Goal: Check status: Check status

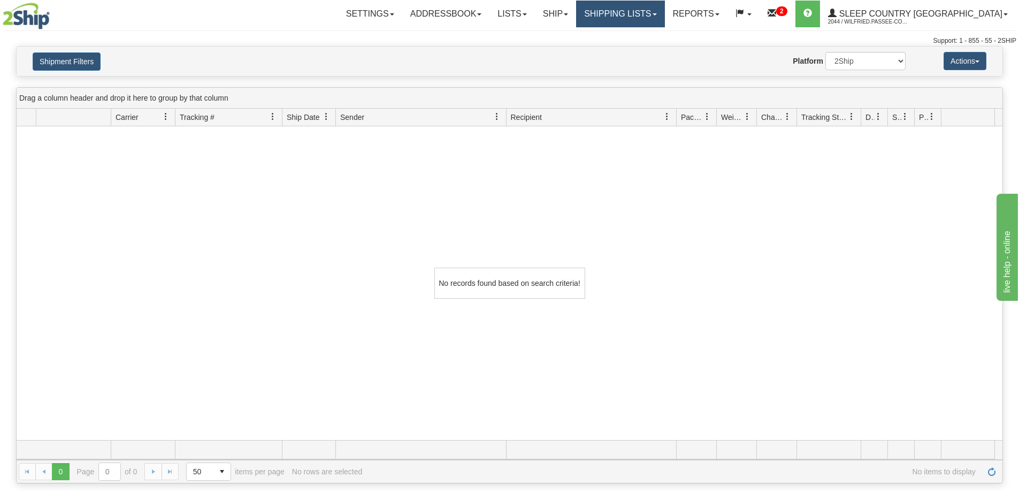
click at [657, 13] on link "Shipping lists" at bounding box center [620, 14] width 88 height 27
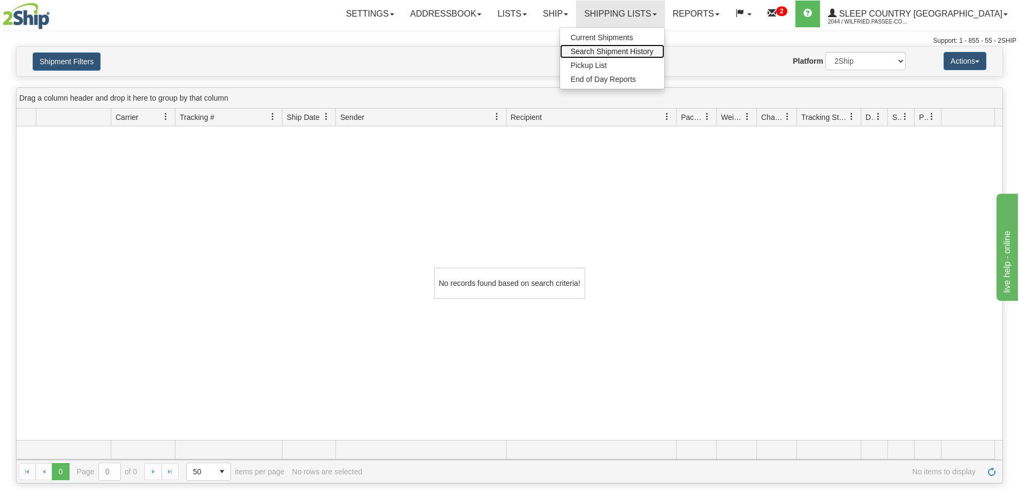
drag, startPoint x: 676, startPoint y: 51, endPoint x: 681, endPoint y: 60, distance: 10.3
click at [654, 51] on span "Search Shipment History" at bounding box center [612, 51] width 83 height 9
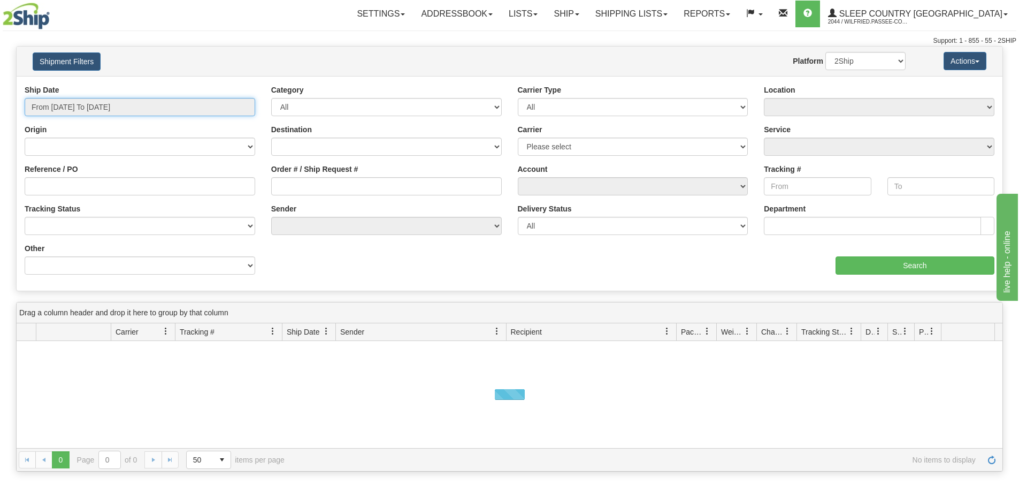
drag, startPoint x: 119, startPoint y: 108, endPoint x: 125, endPoint y: 108, distance: 5.9
click at [118, 108] on input "From 10/02/2025 To 10/03/2025" at bounding box center [140, 107] width 231 height 18
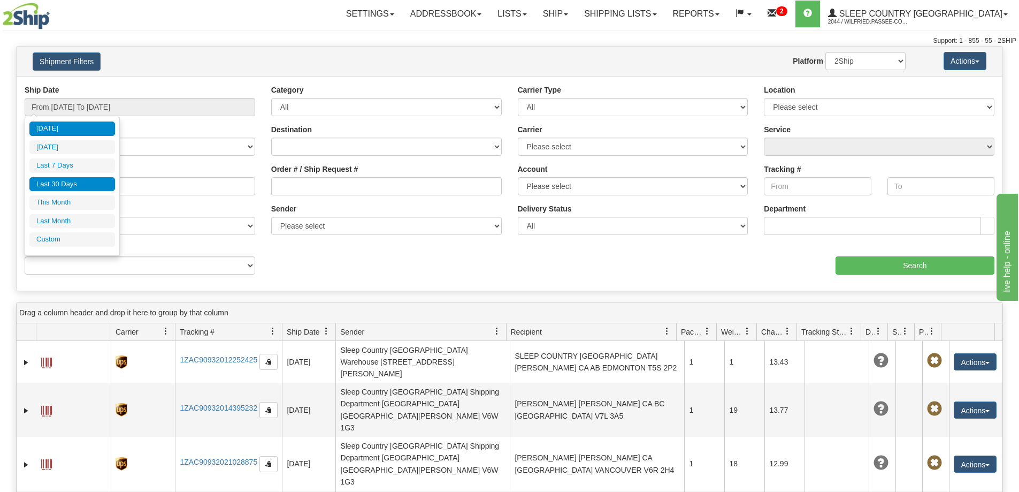
click at [82, 183] on li "Last 30 Days" at bounding box center [72, 184] width 86 height 14
type input "From 09/04/2025 To 10/03/2025"
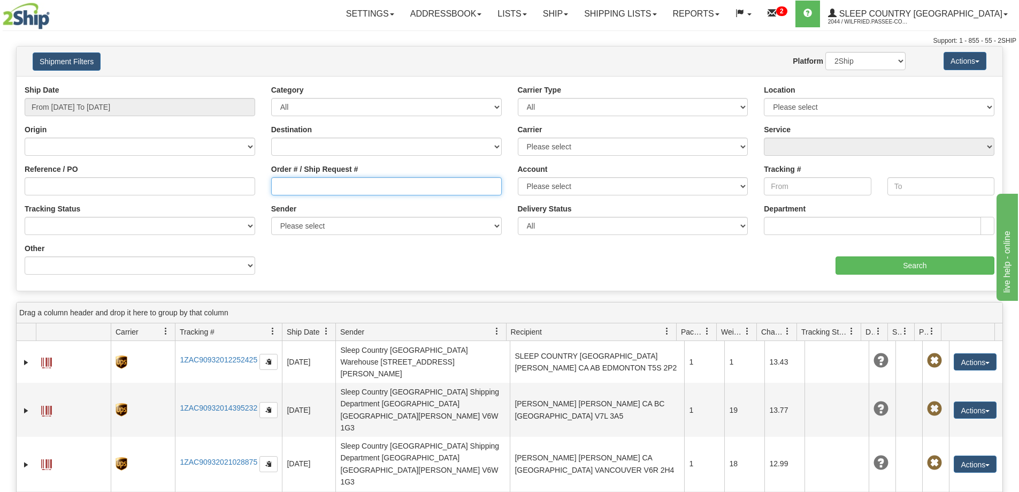
drag, startPoint x: 290, startPoint y: 191, endPoint x: 404, endPoint y: 188, distance: 114.5
click at [290, 191] on input "Order # / Ship Request #" at bounding box center [386, 186] width 231 height 18
paste input "9000I135377"
type input "9000I135377"
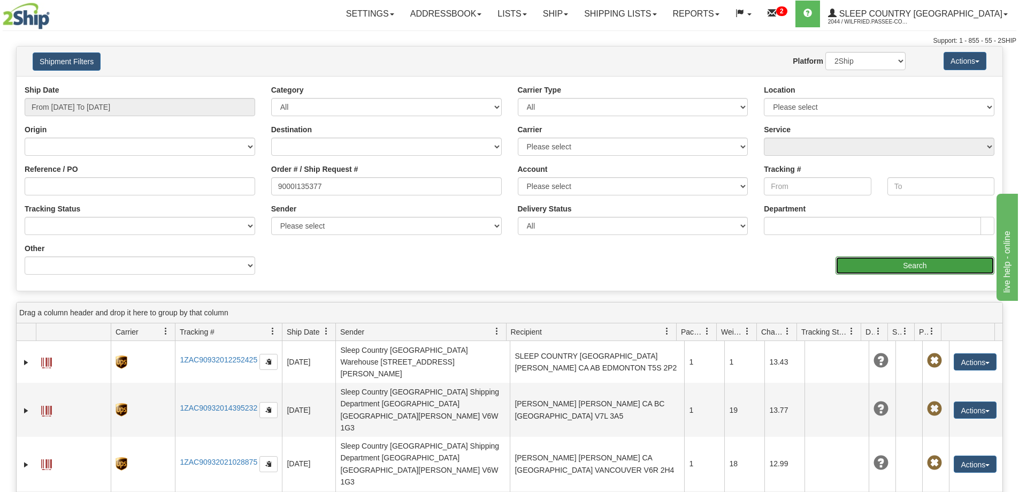
click at [854, 265] on input "Search" at bounding box center [914, 265] width 159 height 18
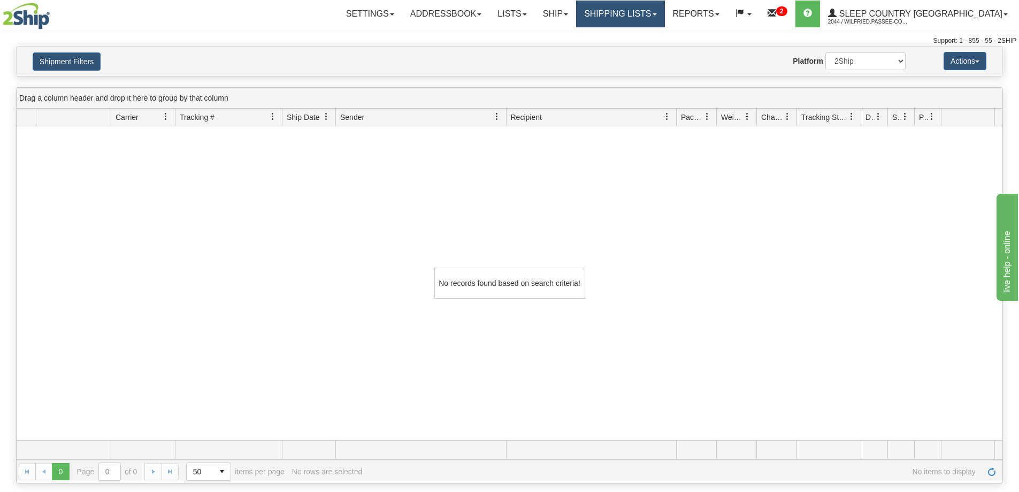
click at [664, 19] on link "Shipping lists" at bounding box center [620, 14] width 88 height 27
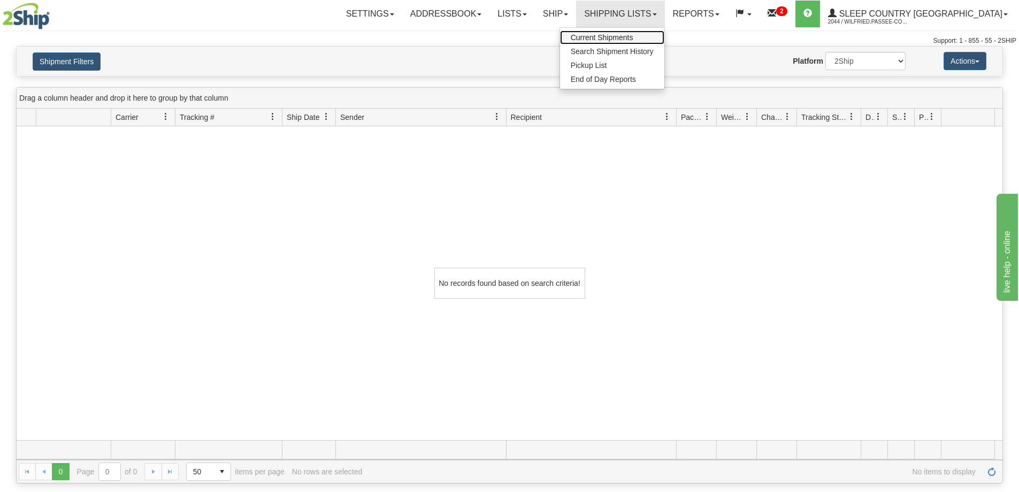
click at [664, 44] on link "Current Shipments" at bounding box center [612, 37] width 104 height 14
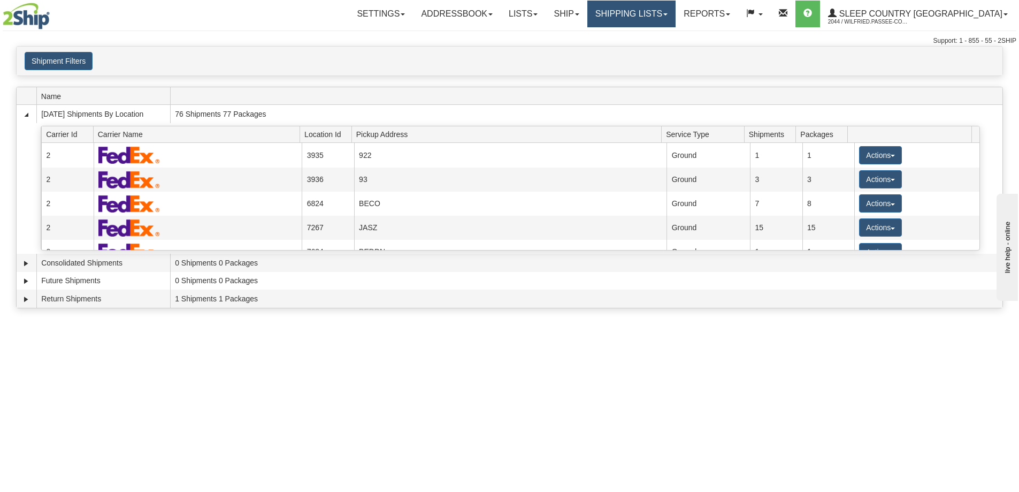
click at [665, 12] on link "Shipping lists" at bounding box center [631, 14] width 88 height 27
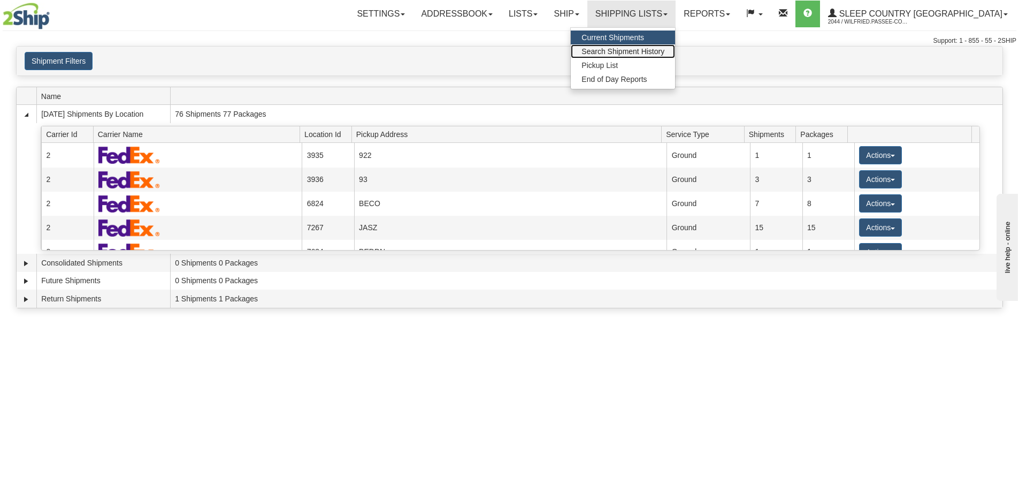
click at [664, 51] on span "Search Shipment History" at bounding box center [622, 51] width 83 height 9
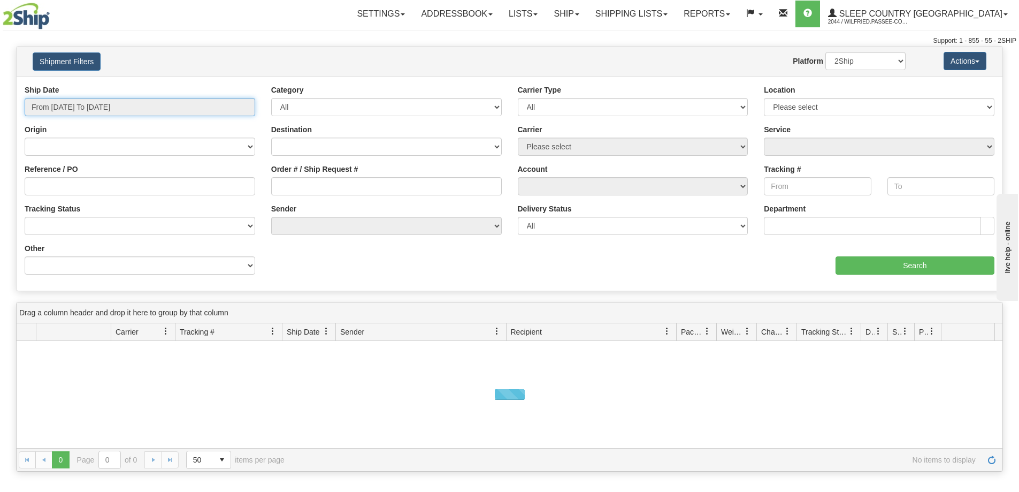
click at [80, 104] on input "From 10/02/2025 To 10/03/2025" at bounding box center [140, 107] width 231 height 18
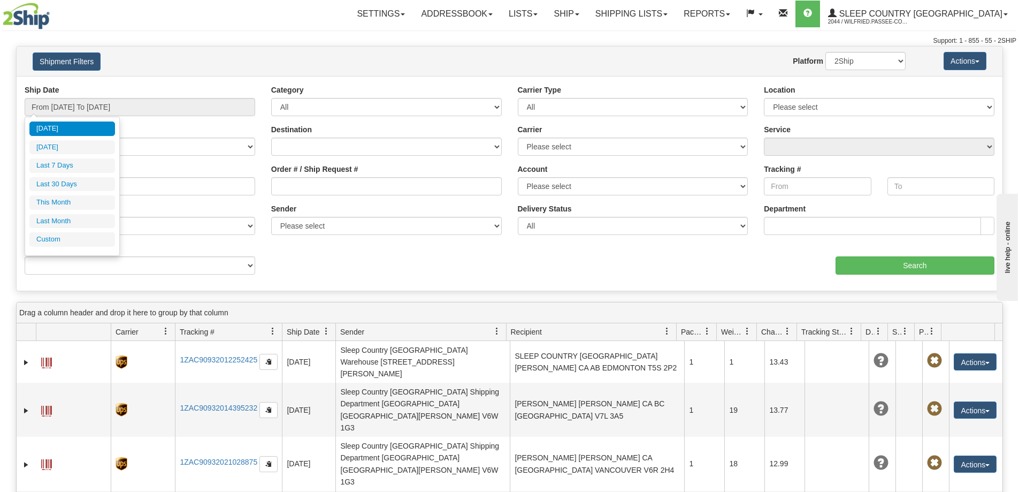
click at [73, 185] on li "Last 30 Days" at bounding box center [72, 184] width 86 height 14
type input "From 09/04/2025 To 10/03/2025"
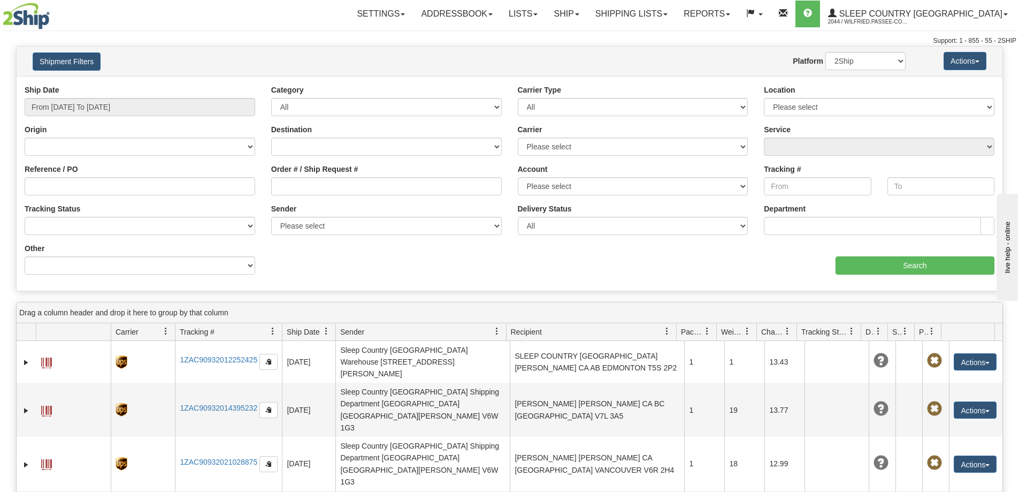
click at [76, 216] on div "Tracking Status No Tracking Info Delivered In Transit Out For Delivery Exceptio…" at bounding box center [140, 219] width 231 height 32
click at [78, 219] on select "No Tracking Info Delivered In Transit Out For Delivery Exception Partial Delive…" at bounding box center [140, 226] width 231 height 18
click at [158, 192] on input "Reference / PO" at bounding box center [140, 186] width 231 height 18
paste input "9000I135377"
type input "9000I135377"
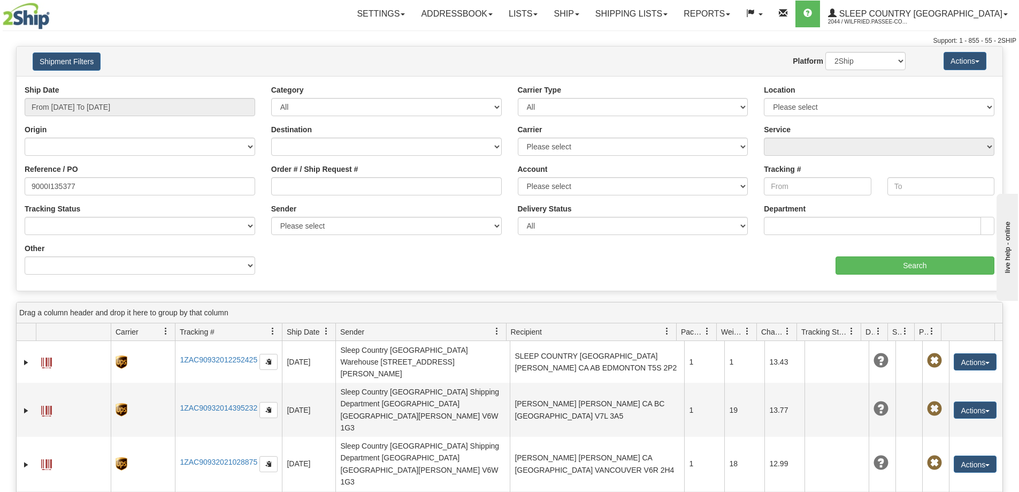
click at [882, 277] on div "Ship Date From 09/04/2025 To 10/03/2025 Category All Inbound Outbound Carrier T…" at bounding box center [510, 184] width 986 height 198
click at [836, 267] on input "Search" at bounding box center [914, 265] width 159 height 18
